Goal: Task Accomplishment & Management: Manage account settings

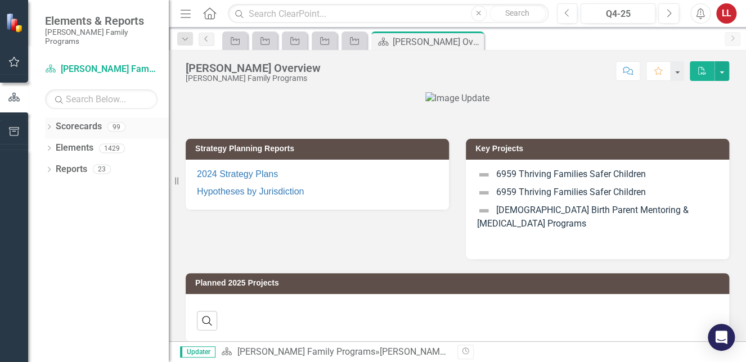
click at [52, 125] on icon "Dropdown" at bounding box center [49, 128] width 8 height 6
click at [55, 145] on icon "Dropdown" at bounding box center [55, 148] width 8 height 7
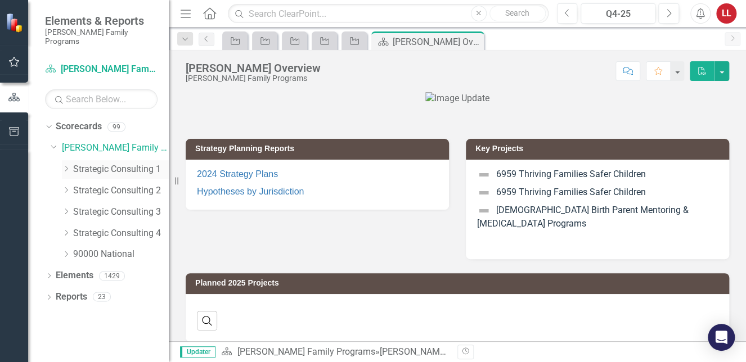
click at [66, 166] on icon at bounding box center [66, 169] width 3 height 6
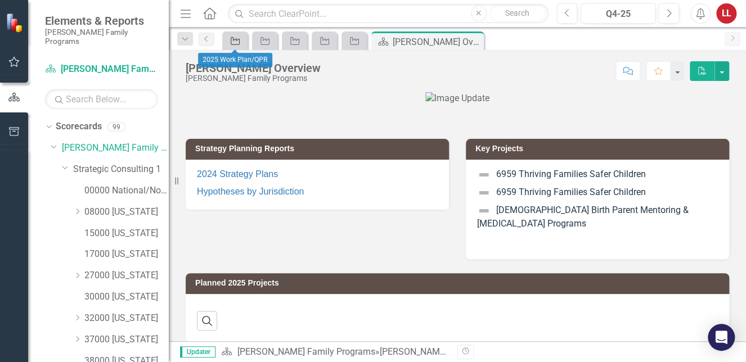
click at [237, 40] on icon "Project" at bounding box center [235, 41] width 11 height 9
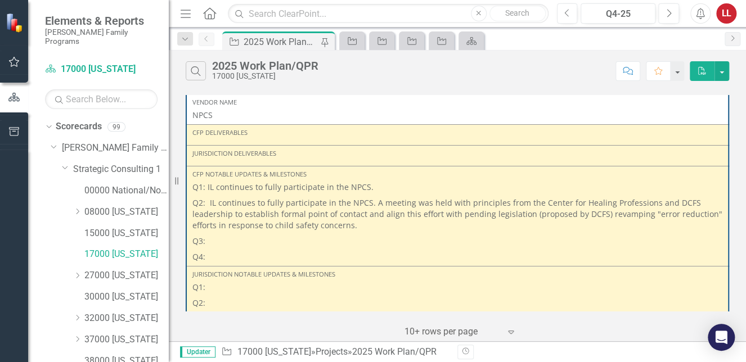
scroll to position [1691, 0]
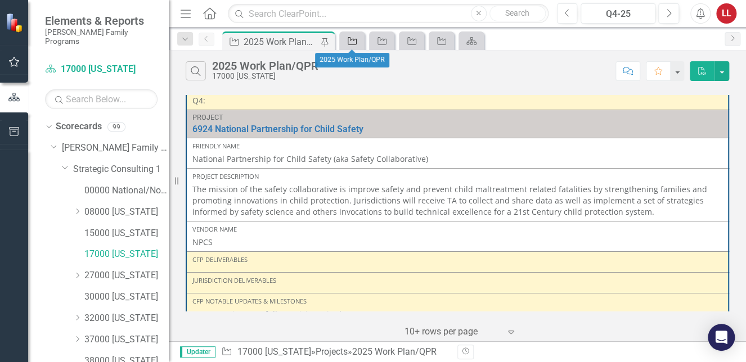
click at [351, 39] on icon at bounding box center [352, 41] width 9 height 8
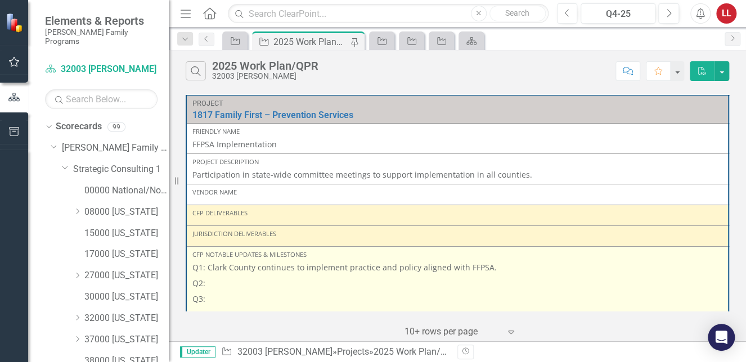
click at [238, 283] on p "Q2:" at bounding box center [457, 284] width 530 height 16
click at [239, 283] on p "Q2:" at bounding box center [457, 284] width 530 height 16
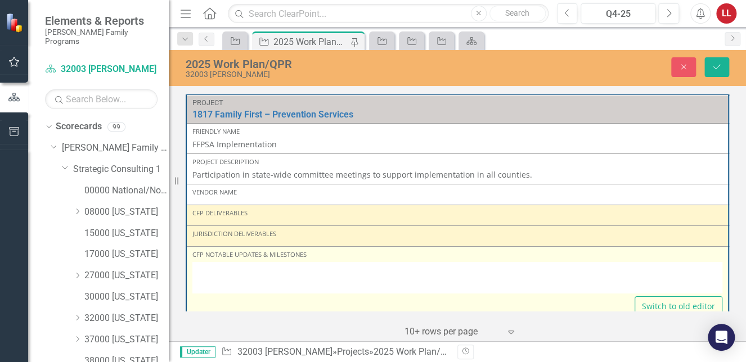
type textarea "<p>Q1: Clark County continues to implement practice and policy aligned with FFP…"
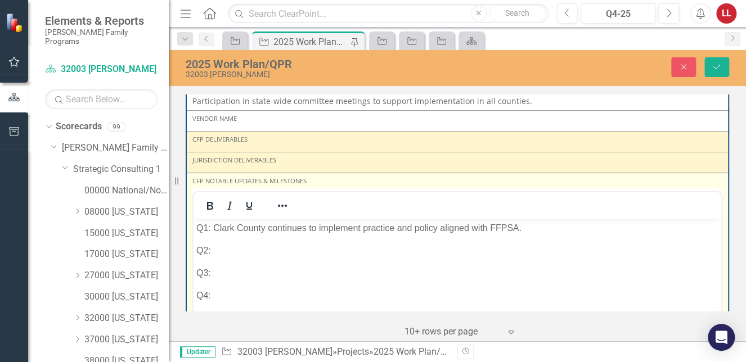
scroll to position [113, 0]
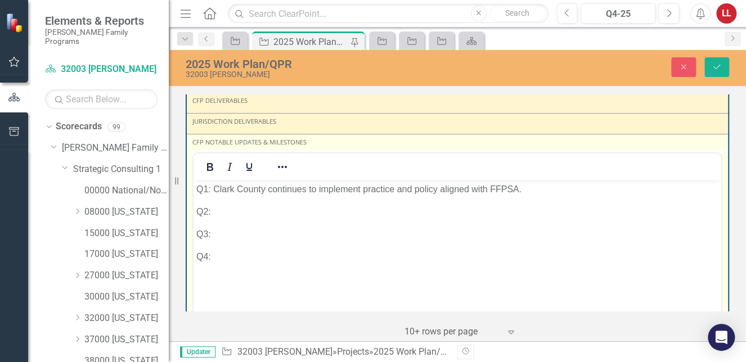
click at [247, 213] on p "Q2:" at bounding box center [457, 212] width 522 height 14
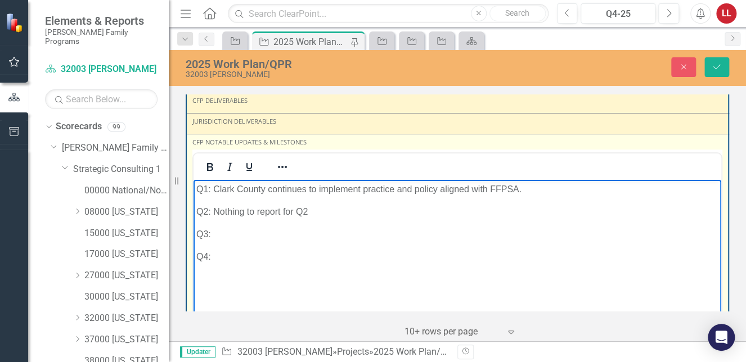
click at [369, 213] on p "Q2: Nothing to report for Q2" at bounding box center [457, 212] width 522 height 14
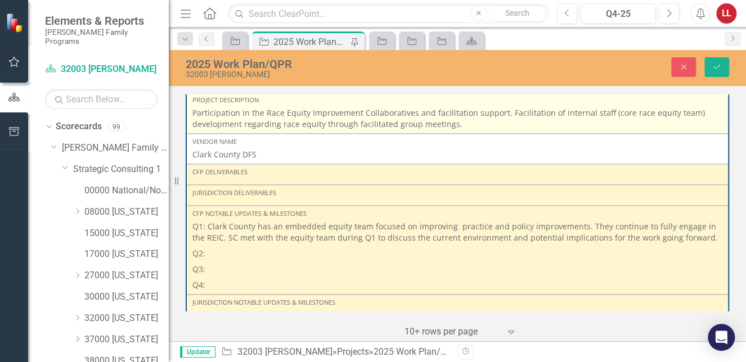
scroll to position [675, 0]
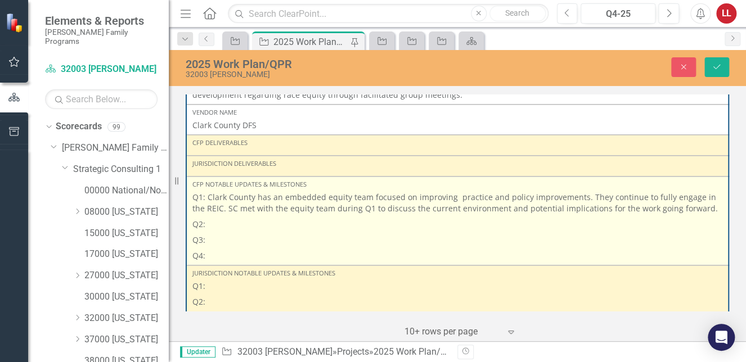
click at [221, 227] on p "Q2:" at bounding box center [457, 225] width 530 height 16
click at [221, 225] on p "Q2:" at bounding box center [457, 225] width 530 height 16
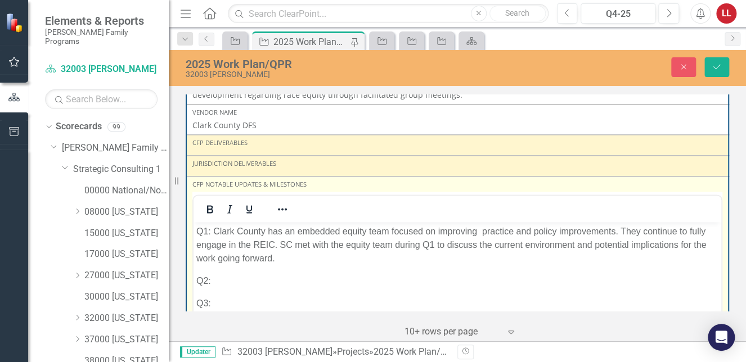
scroll to position [0, 0]
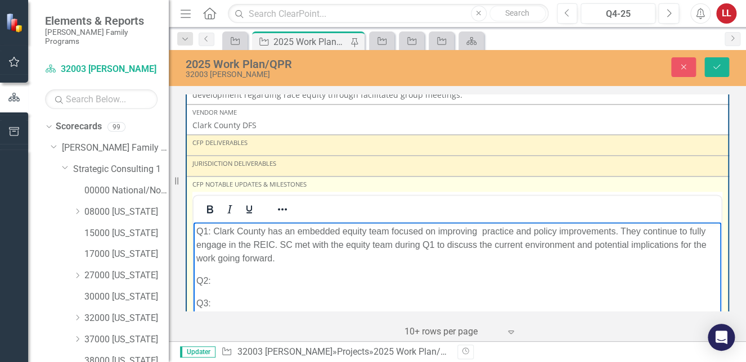
click at [231, 281] on p "Q2:" at bounding box center [457, 282] width 522 height 14
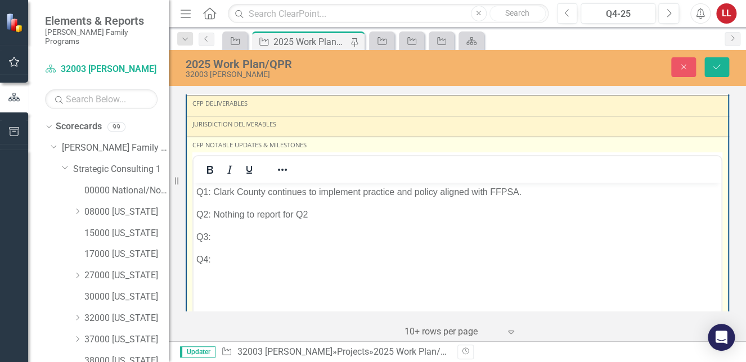
scroll to position [56, 0]
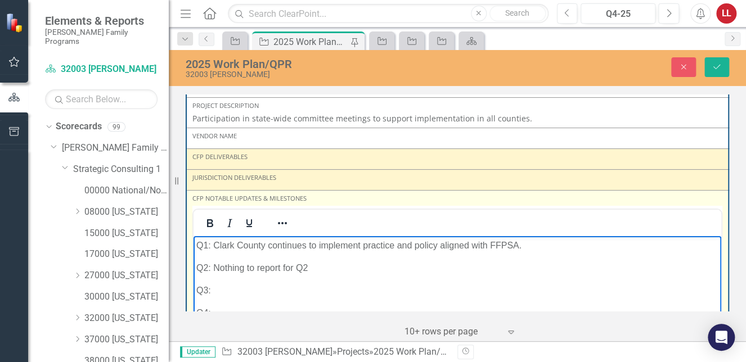
click at [310, 267] on p "Q2: Nothing to report for Q2" at bounding box center [457, 268] width 522 height 14
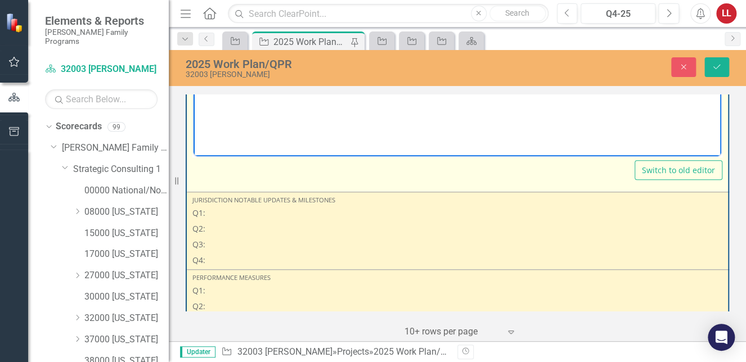
scroll to position [338, 0]
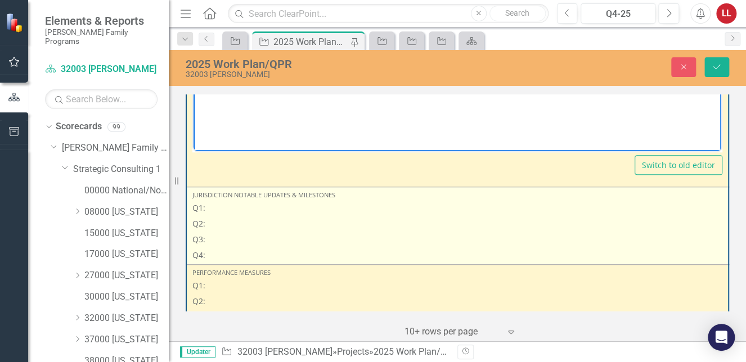
click at [247, 223] on p "Q2:" at bounding box center [457, 224] width 530 height 16
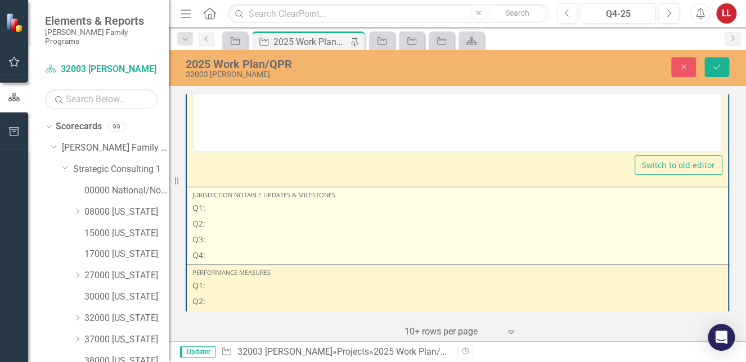
click at [247, 223] on p "Q2:" at bounding box center [457, 224] width 530 height 16
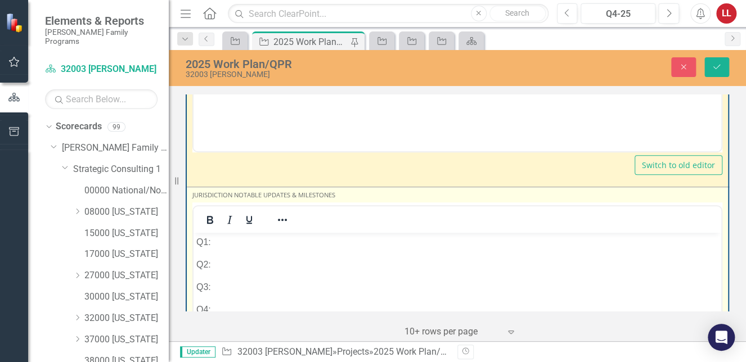
scroll to position [0, 0]
click at [241, 264] on p "Q2:" at bounding box center [457, 265] width 522 height 14
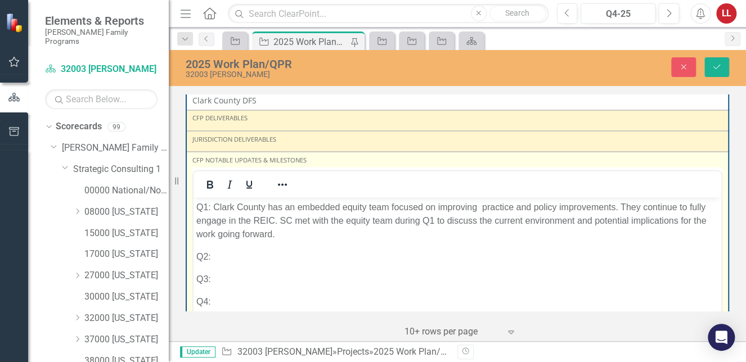
scroll to position [957, 0]
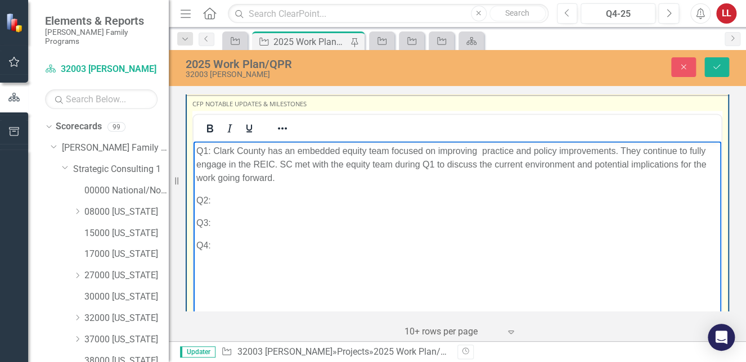
click at [243, 203] on p "Q2:" at bounding box center [457, 201] width 522 height 14
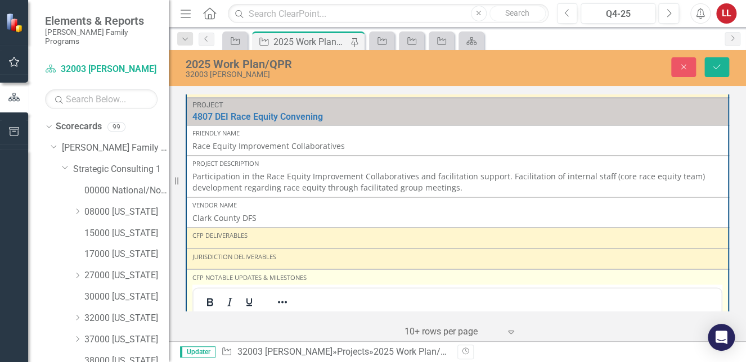
scroll to position [901, 0]
